Goal: Task Accomplishment & Management: Manage account settings

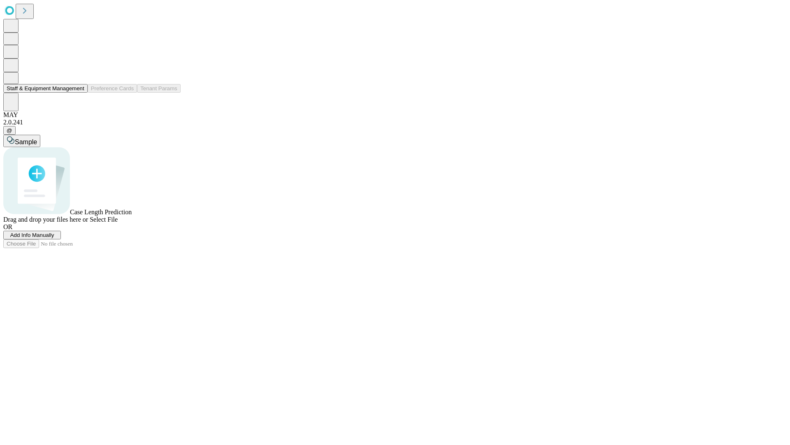
click at [79, 93] on button "Staff & Equipment Management" at bounding box center [45, 88] width 84 height 9
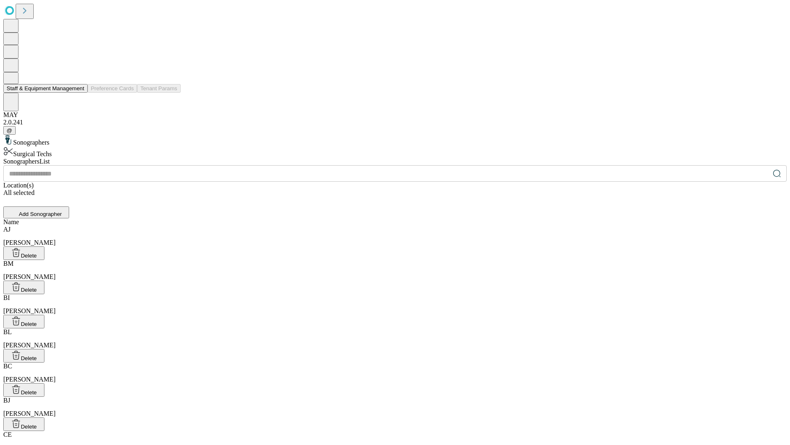
click at [79, 93] on button "Staff & Equipment Management" at bounding box center [45, 88] width 84 height 9
